Goal: Task Accomplishment & Management: Manage account settings

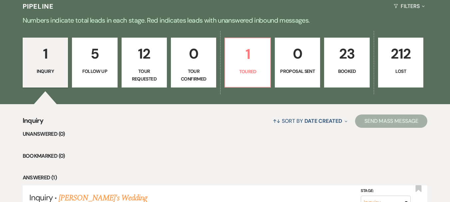
click at [450, 113] on html "Dashboard Manage Venues Expand [PERSON_NAME] Rock Wine Cellars Bookings To Do A…" at bounding box center [225, 12] width 450 height 523
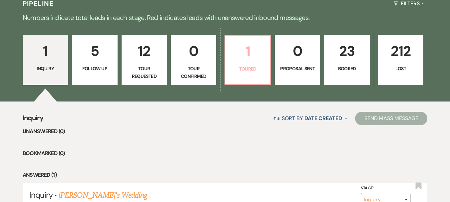
click at [252, 65] on link "1 Toured" at bounding box center [248, 60] width 46 height 50
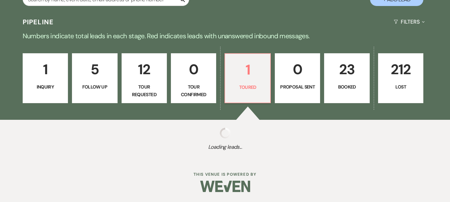
scroll to position [234, 0]
select select "5"
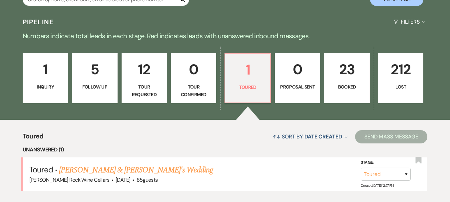
scroll to position [252, 0]
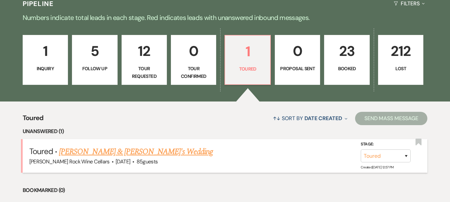
click at [126, 152] on link "[PERSON_NAME] & [PERSON_NAME]'s Wedding" at bounding box center [136, 152] width 154 height 12
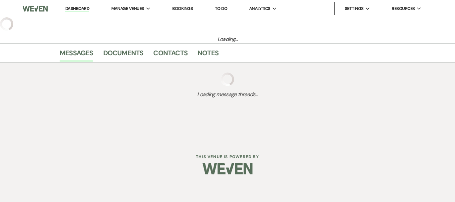
select select "5"
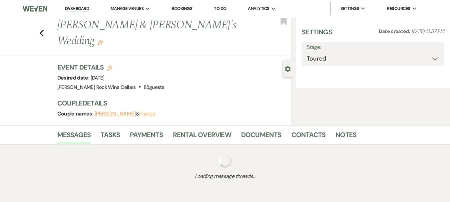
select select "5"
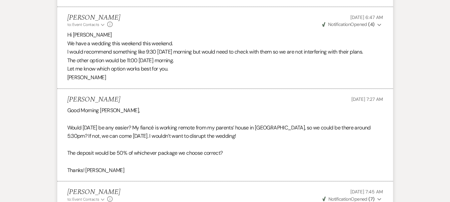
scroll to position [2080, 0]
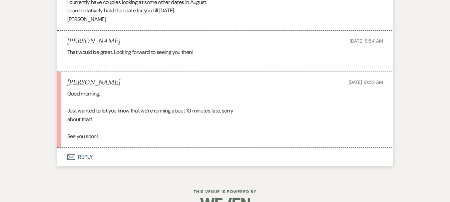
click at [84, 148] on button "Envelope Reply" at bounding box center [225, 157] width 336 height 19
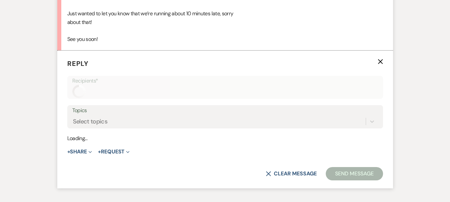
scroll to position [2179, 0]
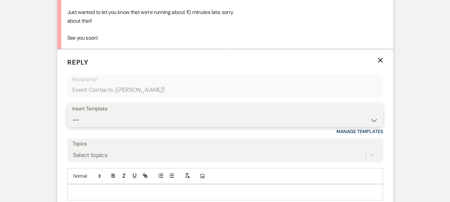
click at [374, 114] on select "-- Weven Planning Portal Introduction (Booked Events) First Response [PERSON_NA…" at bounding box center [225, 120] width 306 height 13
select select "14"
click at [72, 114] on select "-- Weven Planning Portal Introduction (Booked Events) First Response [PERSON_NA…" at bounding box center [225, 120] width 306 height 13
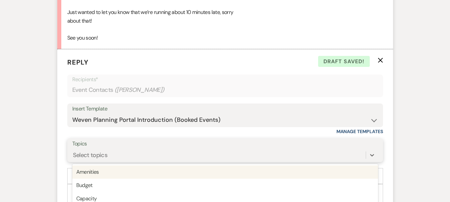
click at [148, 149] on div "option Amenities focused, 1 of 20. 20 results available. Use Up and Down to cho…" at bounding box center [225, 155] width 306 height 13
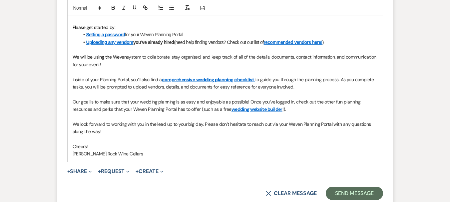
scroll to position [2424, 0]
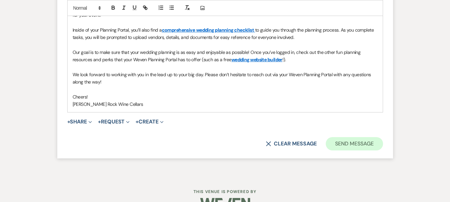
type input "Wedding Portal"
click at [356, 137] on button "Send Message" at bounding box center [354, 143] width 57 height 13
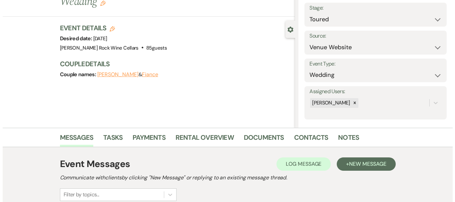
scroll to position [0, 0]
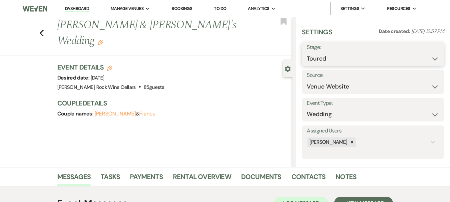
click at [432, 58] on select "Inquiry Follow Up Tour Requested Tour Confirmed Toured Proposal Sent Booked Lost" at bounding box center [373, 58] width 132 height 13
select select "7"
click at [307, 52] on select "Inquiry Follow Up Tour Requested Tour Confirmed Toured Proposal Sent Booked Lost" at bounding box center [373, 58] width 132 height 13
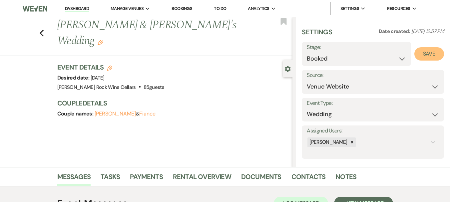
click at [430, 56] on button "Save" at bounding box center [430, 53] width 30 height 13
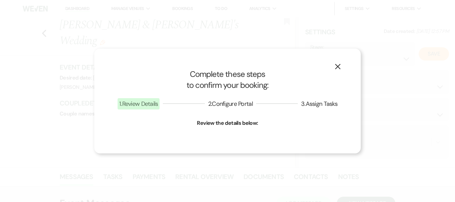
select select "1"
select select "503"
select select "false"
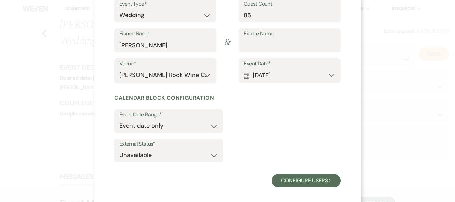
scroll to position [92, 0]
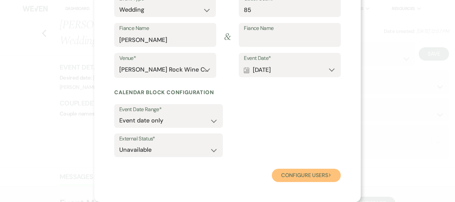
click at [322, 174] on button "Configure users Next" at bounding box center [306, 175] width 69 height 13
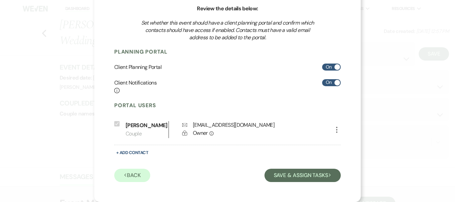
scroll to position [66, 0]
click at [133, 175] on button "Previous Back" at bounding box center [132, 175] width 36 height 13
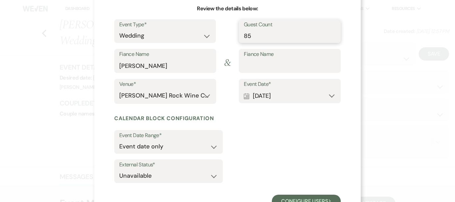
click at [251, 33] on input "85" at bounding box center [290, 35] width 92 height 13
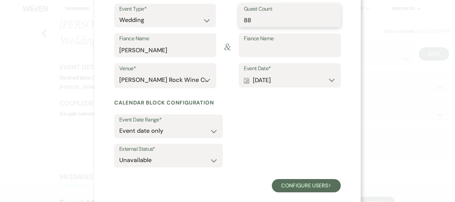
scroll to position [92, 0]
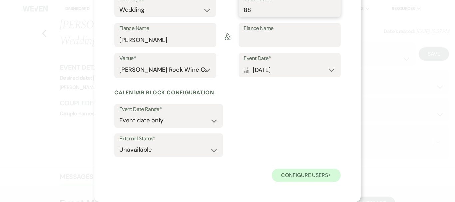
type input "88"
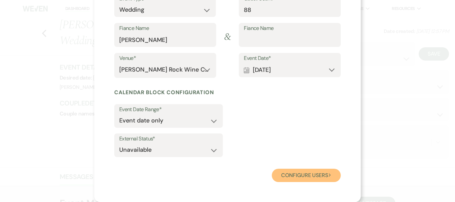
click at [319, 174] on button "Configure users Next" at bounding box center [306, 175] width 69 height 13
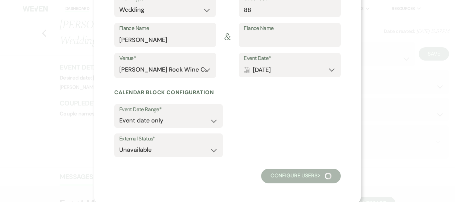
click at [302, 177] on button "Configure users Next" at bounding box center [301, 176] width 80 height 15
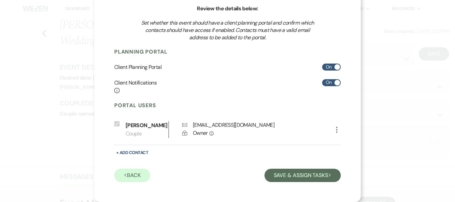
scroll to position [66, 0]
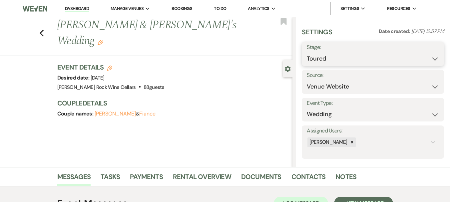
click at [430, 58] on select "Inquiry Follow Up Tour Requested Tour Confirmed Toured Proposal Sent Booked Lost" at bounding box center [373, 58] width 132 height 13
select select "7"
click at [307, 52] on select "Inquiry Follow Up Tour Requested Tour Confirmed Toured Proposal Sent Booked Lost" at bounding box center [373, 58] width 132 height 13
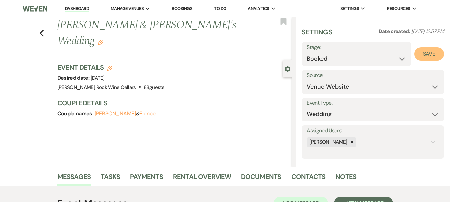
click at [429, 53] on button "Save" at bounding box center [430, 53] width 30 height 13
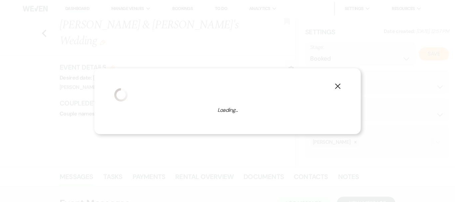
select select "1"
select select "503"
select select "false"
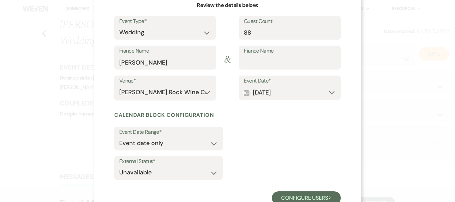
scroll to position [92, 0]
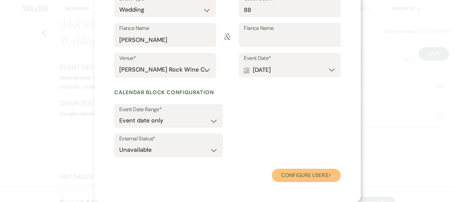
click at [294, 176] on button "Configure users Next" at bounding box center [306, 175] width 69 height 13
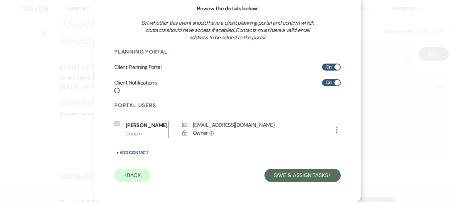
scroll to position [66, 0]
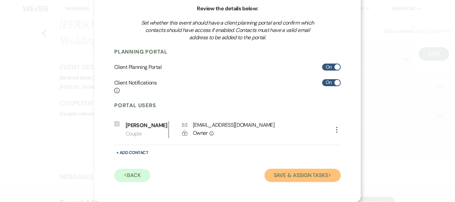
click at [315, 176] on button "Save & Assign Tasks Next" at bounding box center [303, 175] width 76 height 13
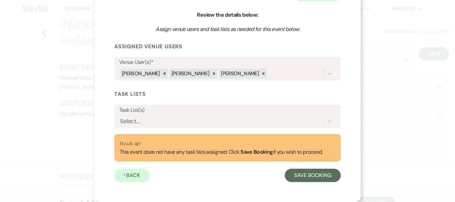
scroll to position [60, 0]
click at [315, 176] on button "Save Booking" at bounding box center [313, 175] width 56 height 13
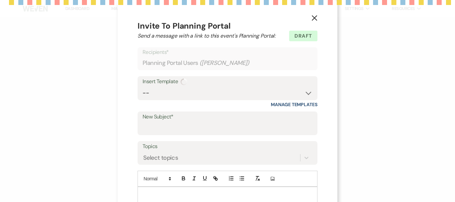
select select "14"
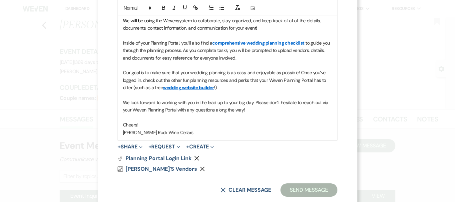
scroll to position [264, 0]
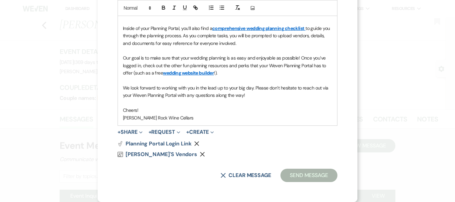
drag, startPoint x: 448, startPoint y: 187, endPoint x: 326, endPoint y: 175, distance: 122.6
click at [326, 175] on div "X Invite To Planning Portal Send a message with a link to this event's Planning…" at bounding box center [227, 101] width 455 height 202
click at [326, 175] on button "Send Message" at bounding box center [309, 175] width 57 height 13
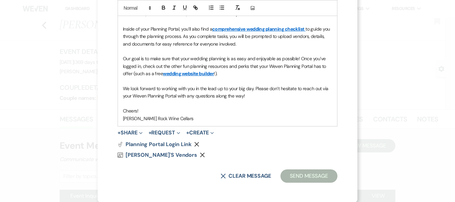
scroll to position [264, 0]
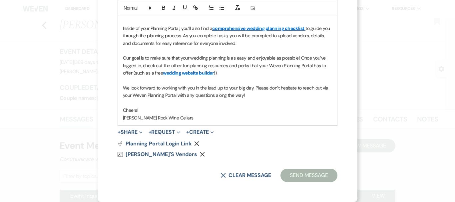
click at [311, 176] on button "Send Message" at bounding box center [309, 175] width 57 height 13
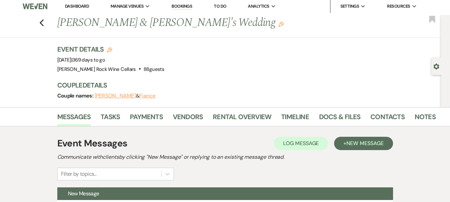
scroll to position [1, 0]
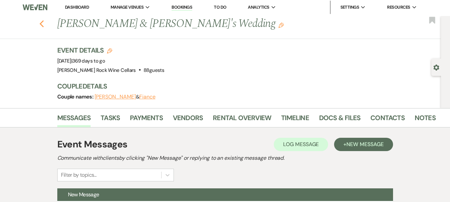
click at [42, 21] on icon "Previous" at bounding box center [41, 24] width 5 height 8
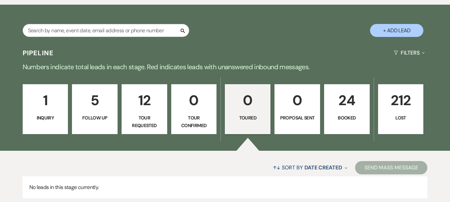
scroll to position [26, 0]
